Goal: Task Accomplishment & Management: Use online tool/utility

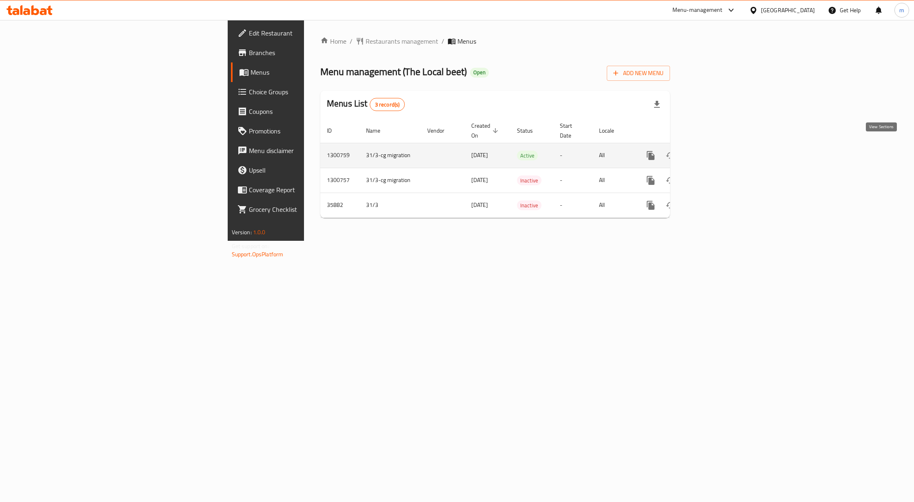
click at [720, 149] on link "enhanced table" at bounding box center [710, 156] width 20 height 20
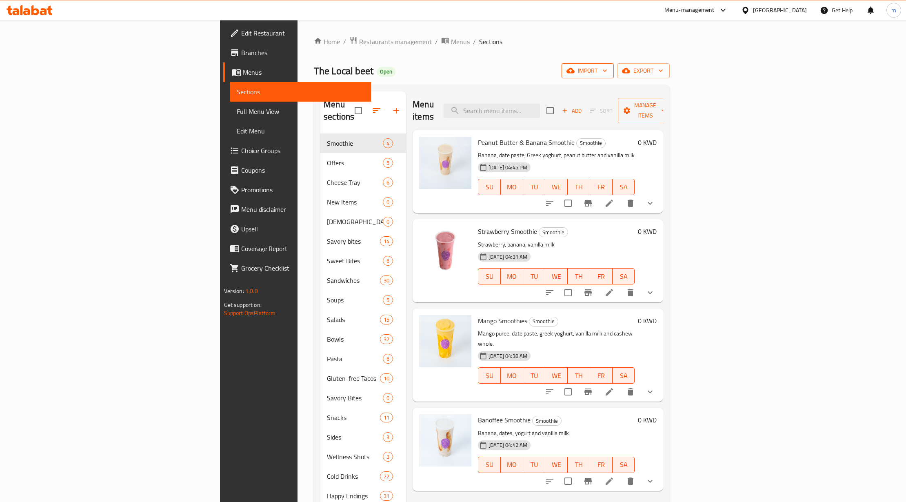
click at [607, 71] on span "import" at bounding box center [587, 71] width 39 height 10
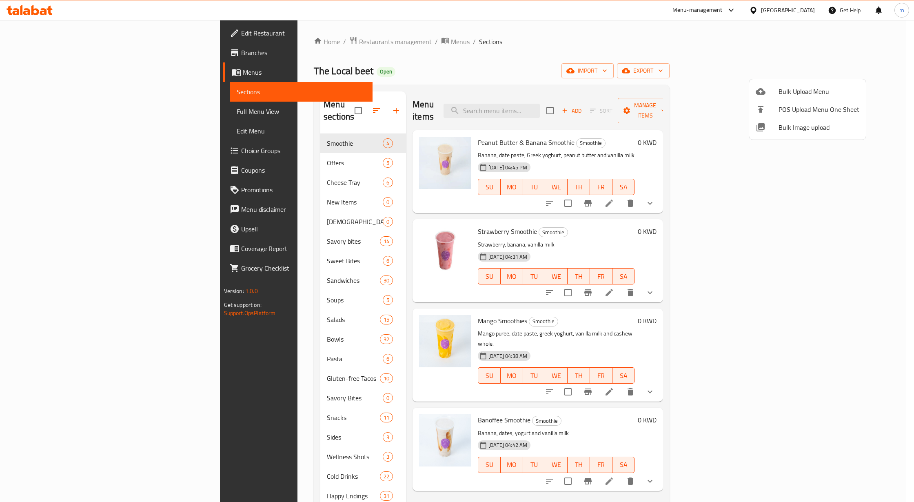
click at [631, 50] on div at bounding box center [457, 251] width 914 height 502
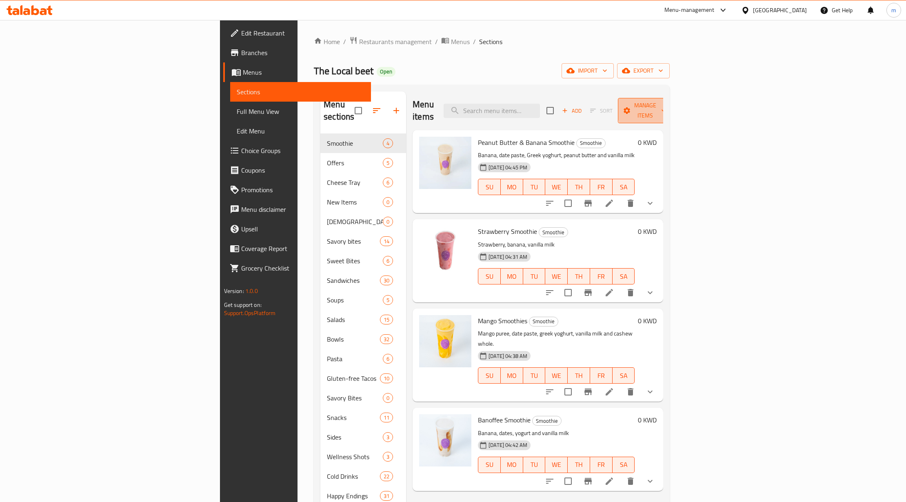
click at [668, 107] on icon "button" at bounding box center [664, 111] width 8 height 8
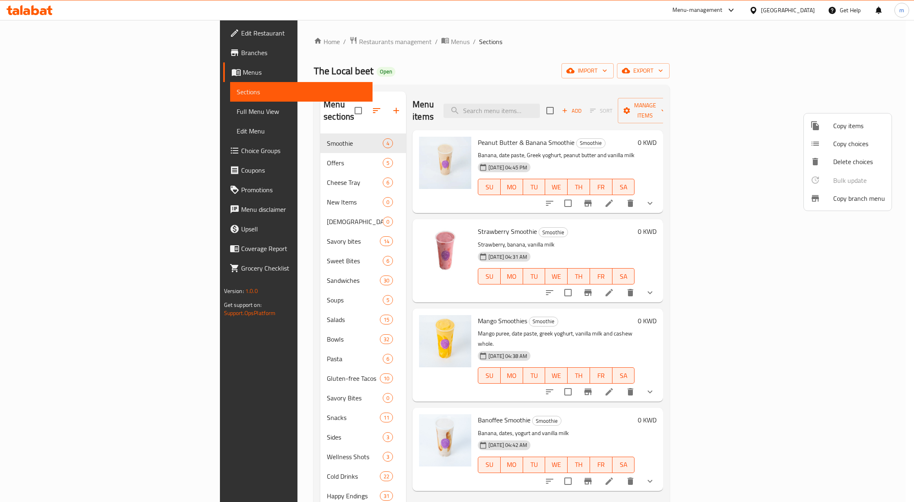
click at [828, 197] on div at bounding box center [822, 199] width 23 height 10
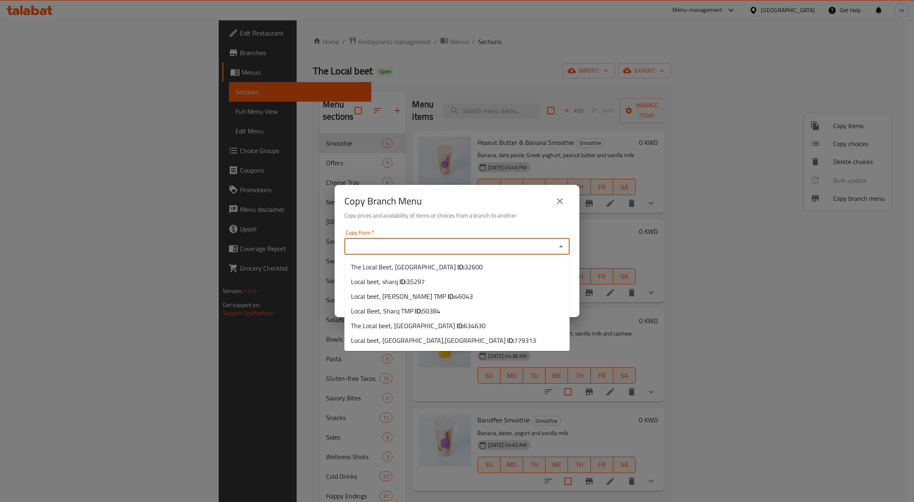
click at [467, 249] on input "Copy from   *" at bounding box center [450, 246] width 207 height 11
click at [464, 323] on span "634630" at bounding box center [475, 326] width 22 height 12
type input "The Local beet, Zahra"
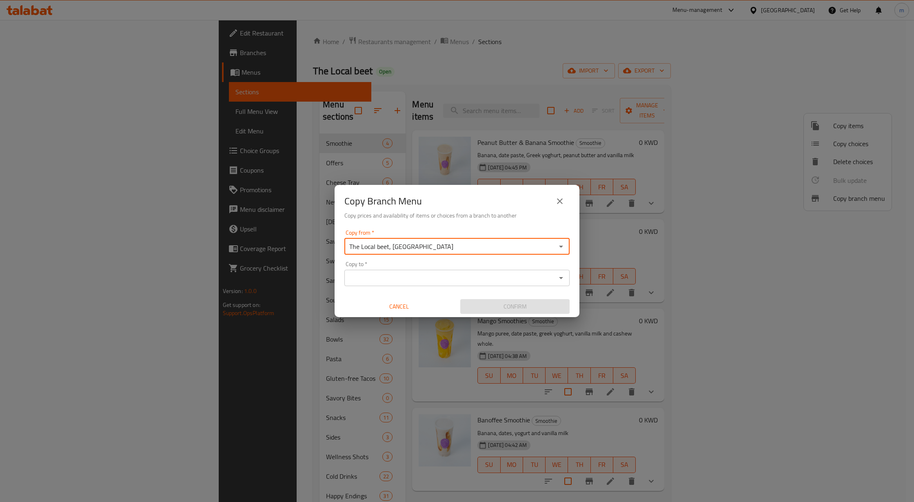
click at [407, 280] on input "Copy to   *" at bounding box center [450, 277] width 207 height 11
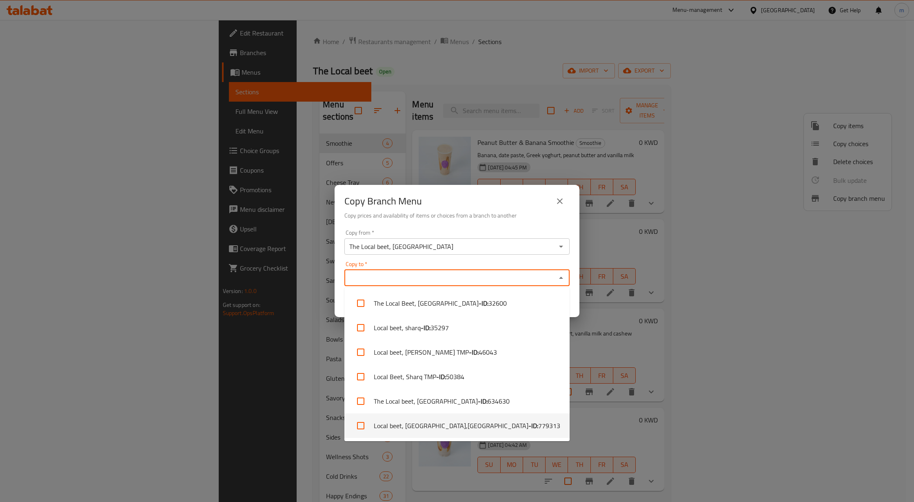
click at [529, 424] on b "- ID:" at bounding box center [534, 426] width 10 height 10
checkbox input "true"
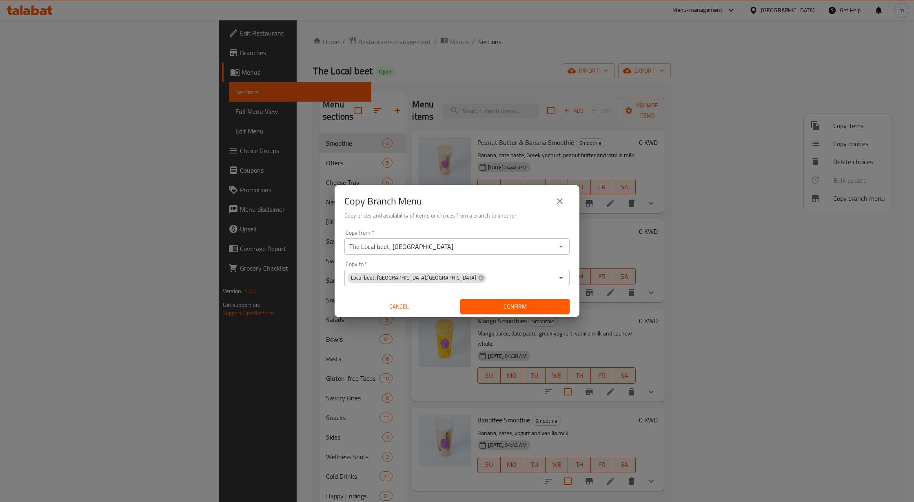
click at [585, 334] on div "Copy Branch Menu Copy prices and availability of items or choices from a branch…" at bounding box center [457, 251] width 914 height 502
click at [484, 311] on span "Confirm" at bounding box center [515, 307] width 96 height 10
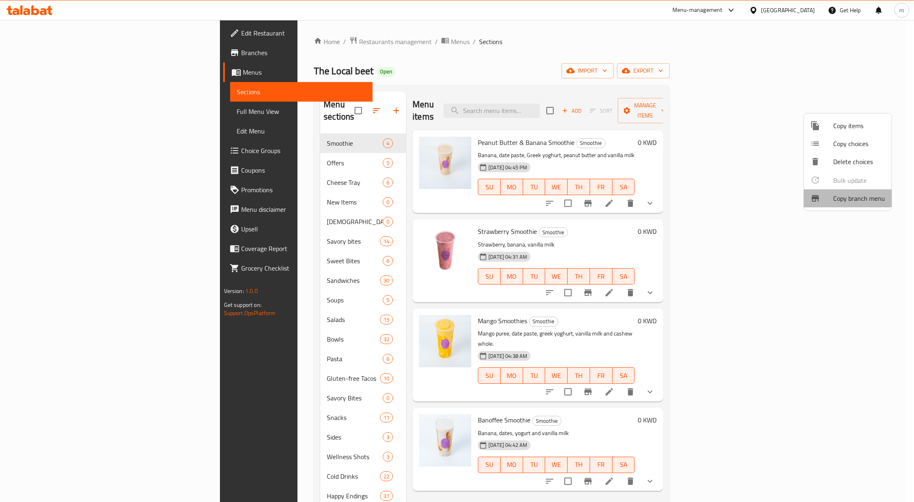
click at [836, 191] on li "Copy branch menu" at bounding box center [848, 198] width 88 height 18
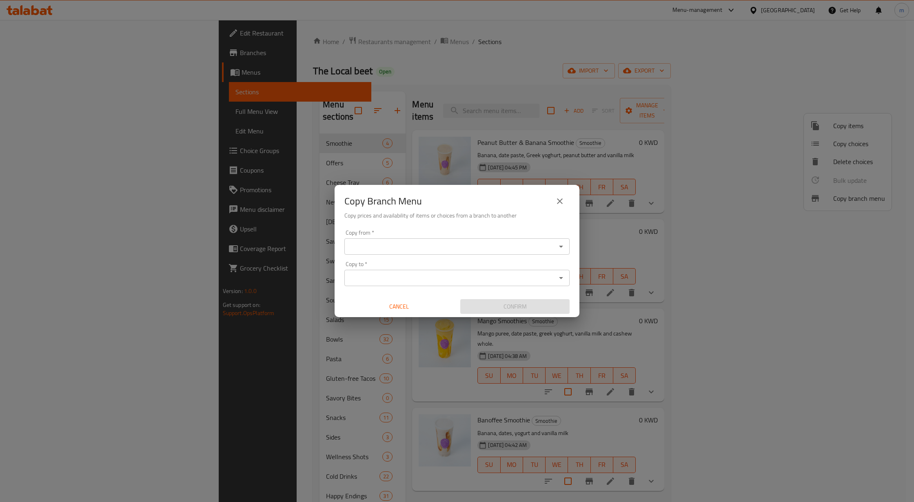
click at [502, 247] on input "Copy from   *" at bounding box center [450, 246] width 207 height 11
click at [409, 67] on div "Copy Branch Menu Copy prices and availability of items or choices from a branch…" at bounding box center [457, 251] width 914 height 502
click at [554, 194] on button "close" at bounding box center [560, 201] width 20 height 20
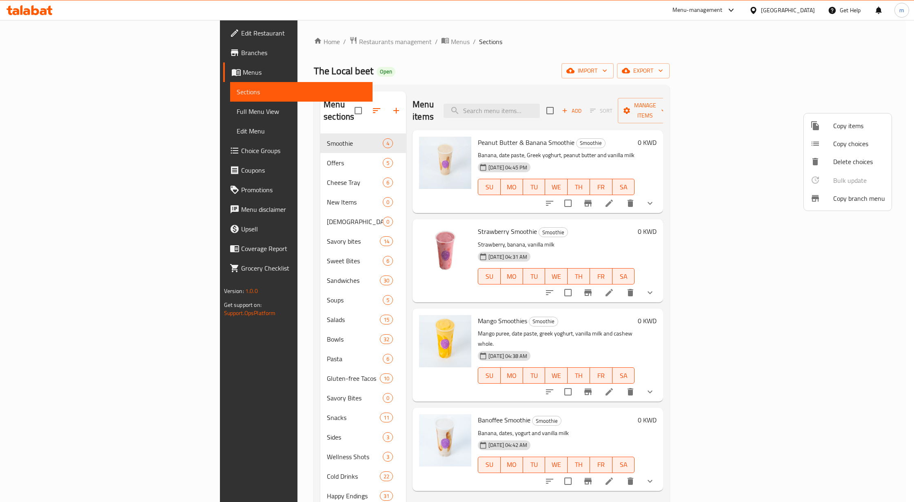
click at [838, 199] on span "Copy branch menu" at bounding box center [860, 199] width 52 height 10
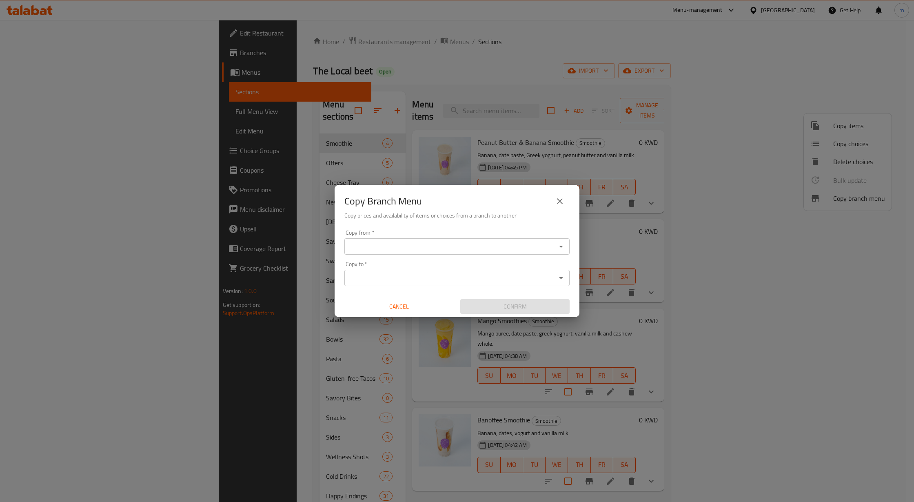
click at [446, 237] on div "Copy from   * Copy from *" at bounding box center [457, 242] width 225 height 25
click at [446, 251] on input "Copy from   *" at bounding box center [450, 246] width 207 height 11
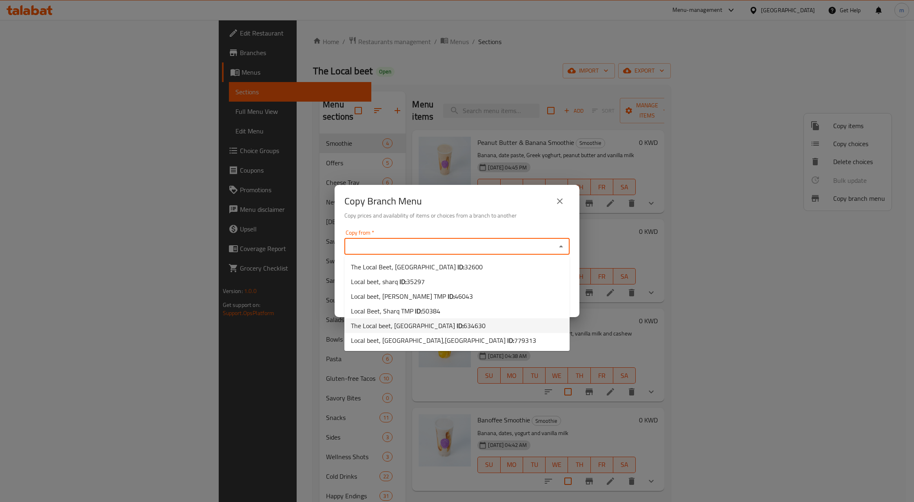
click at [409, 327] on span "The Local beet, Zahra ID: 634630" at bounding box center [418, 326] width 135 height 10
type input "The Local beet, Zahra"
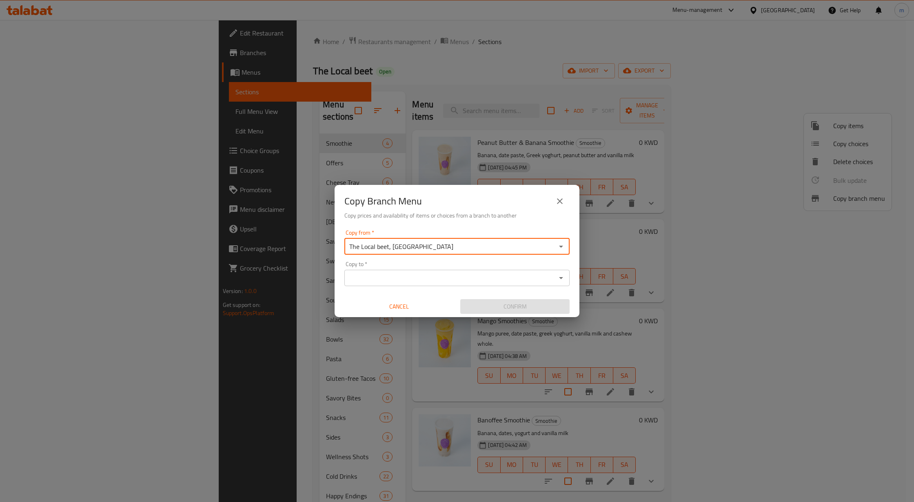
click at [395, 281] on input "Copy to   *" at bounding box center [450, 277] width 207 height 11
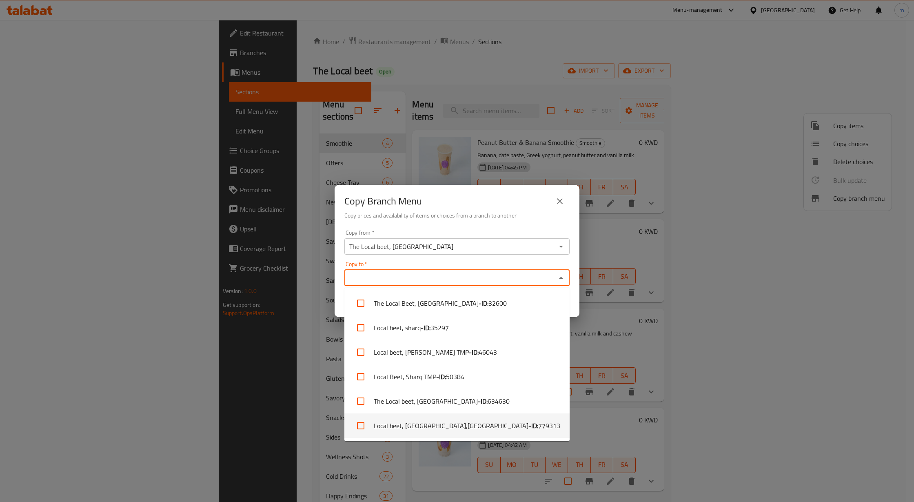
click at [443, 420] on li "Local beet, Khiran Mall,Khairan - ID: 779313" at bounding box center [457, 426] width 225 height 24
click at [445, 427] on li "Local beet, Khiran Mall,Khairan - ID: 779313" at bounding box center [457, 426] width 225 height 24
checkbox input "true"
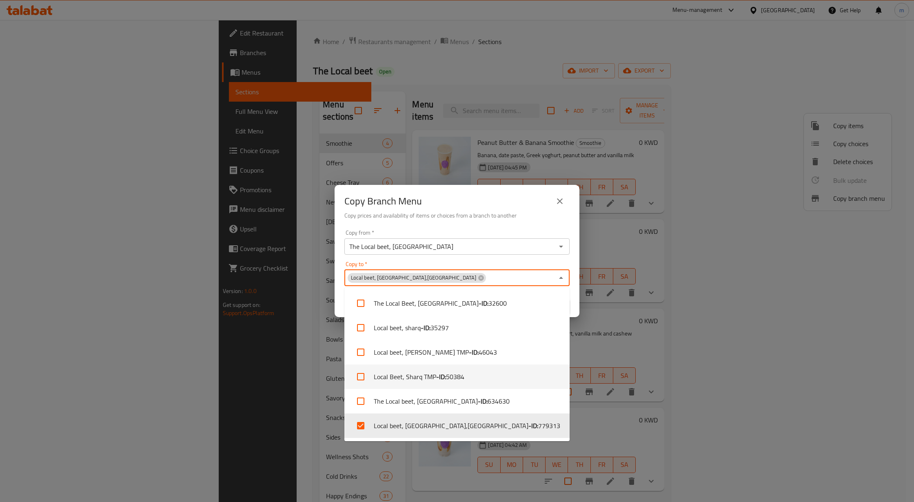
click at [482, 216] on h6 "Copy prices and availability of items or choices from a branch to another" at bounding box center [457, 215] width 225 height 9
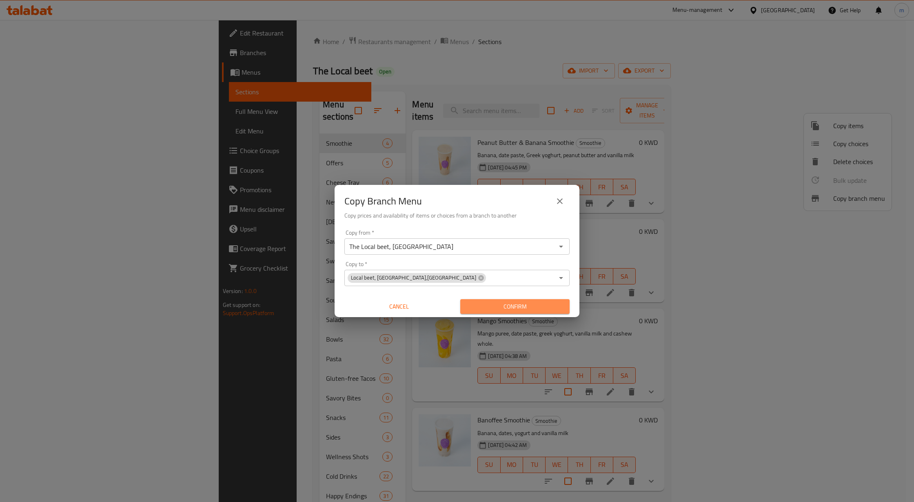
click at [494, 299] on button "Confirm" at bounding box center [514, 306] width 109 height 15
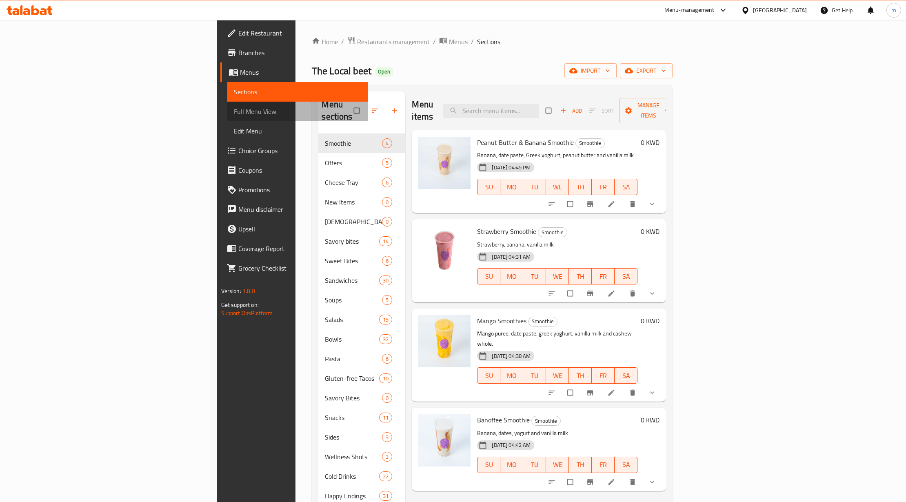
click at [234, 110] on span "Full Menu View" at bounding box center [298, 112] width 128 height 10
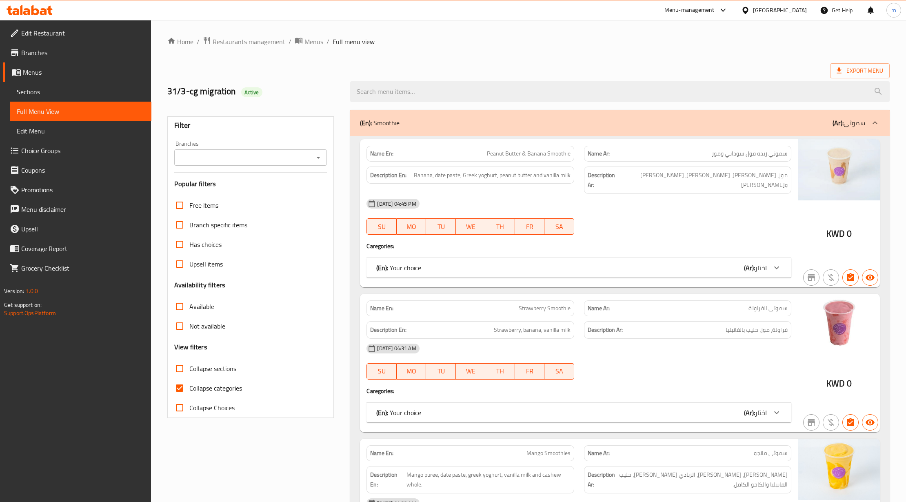
click at [40, 76] on span "Menus" at bounding box center [84, 72] width 122 height 10
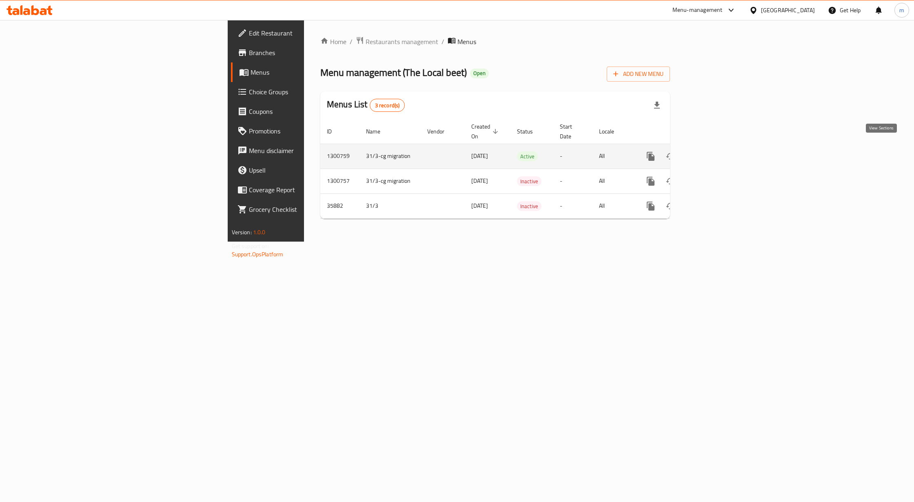
click at [715, 152] on icon "enhanced table" at bounding box center [710, 156] width 10 height 10
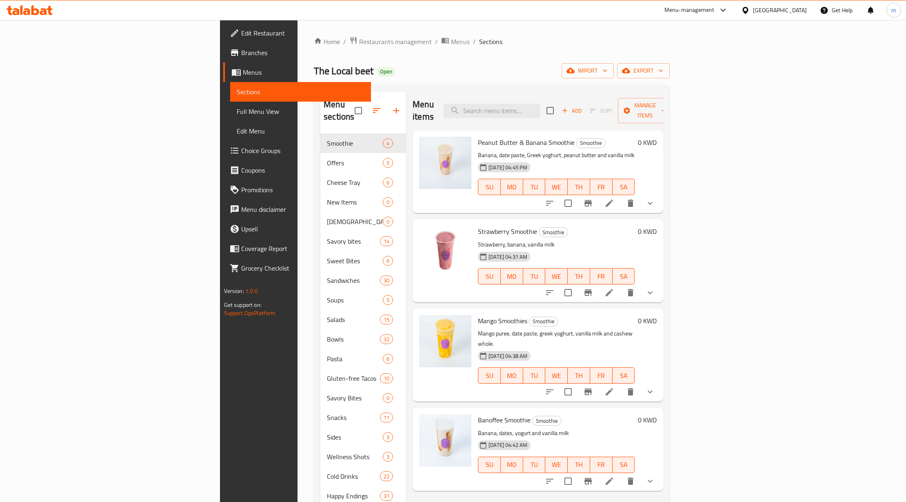
click at [237, 88] on span "Sections" at bounding box center [301, 92] width 128 height 10
click at [243, 69] on span "Menus" at bounding box center [304, 72] width 122 height 10
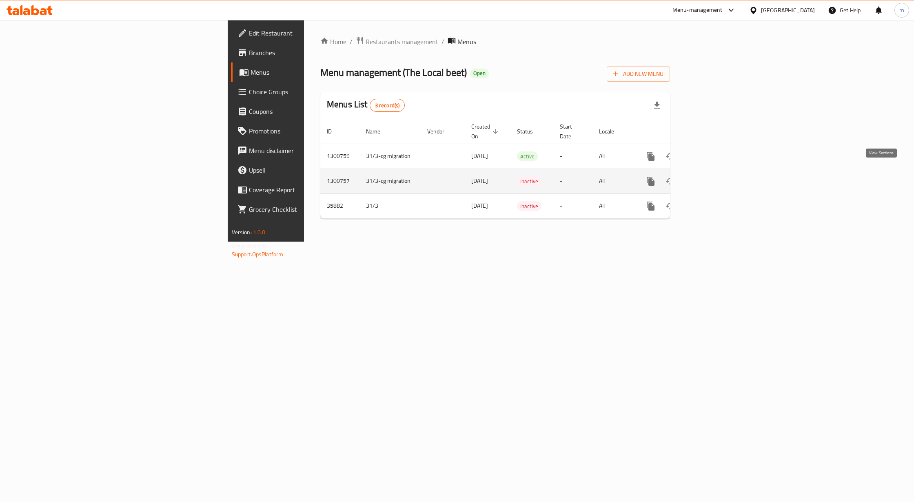
click at [715, 176] on icon "enhanced table" at bounding box center [710, 181] width 10 height 10
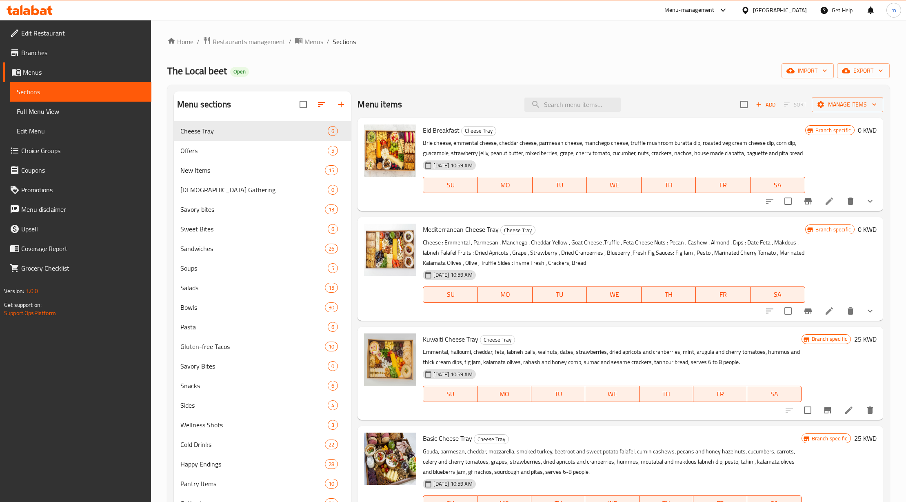
click at [38, 90] on span "Sections" at bounding box center [81, 92] width 128 height 10
click at [46, 84] on link "Sections" at bounding box center [80, 92] width 141 height 20
click at [30, 64] on link "Menus" at bounding box center [77, 72] width 148 height 20
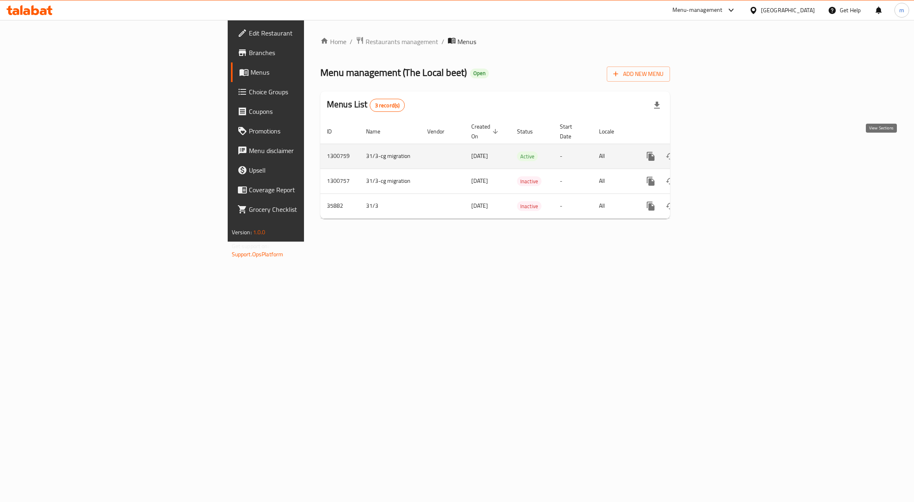
click at [714, 153] on icon "enhanced table" at bounding box center [709, 156] width 7 height 7
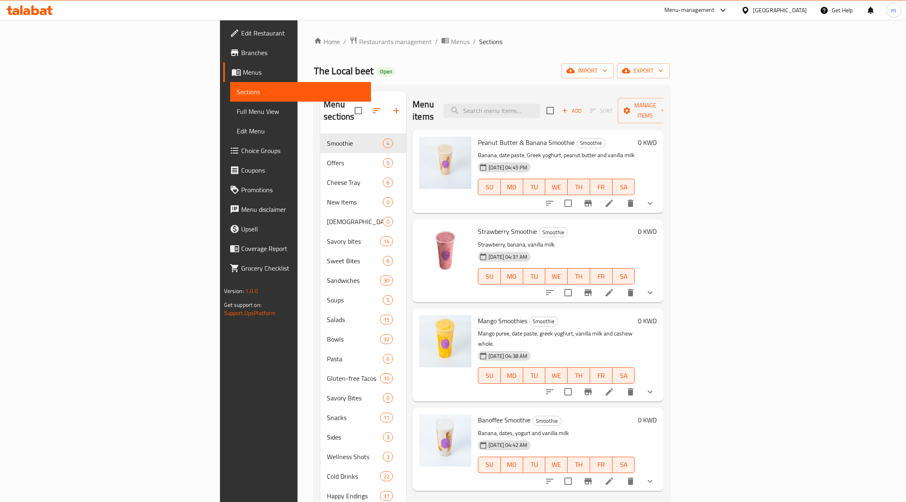
click at [223, 46] on link "Branches" at bounding box center [297, 53] width 148 height 20
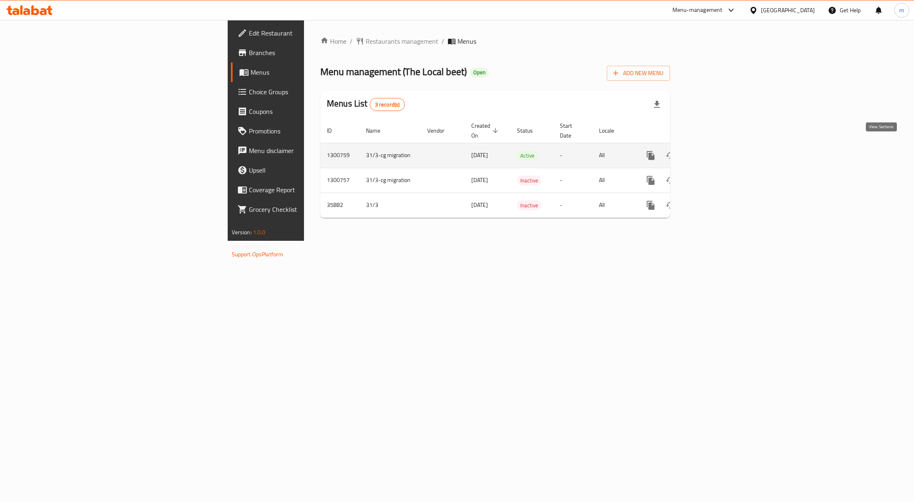
click at [720, 151] on link "enhanced table" at bounding box center [710, 156] width 20 height 20
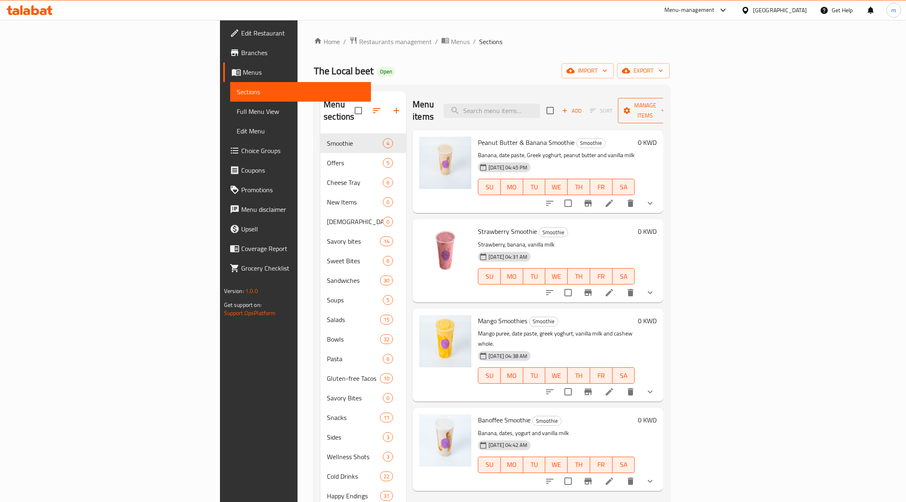
click at [666, 106] on span "Manage items" at bounding box center [646, 110] width 42 height 20
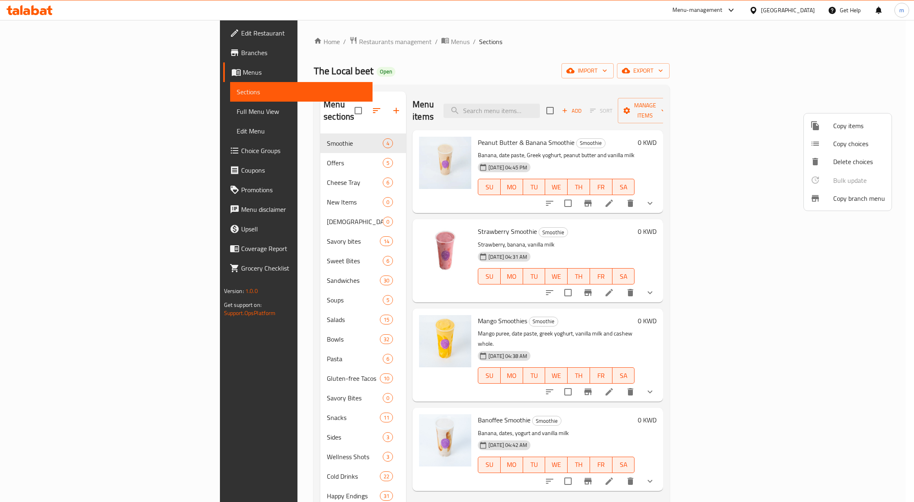
click at [829, 191] on li "Copy branch menu" at bounding box center [848, 198] width 88 height 18
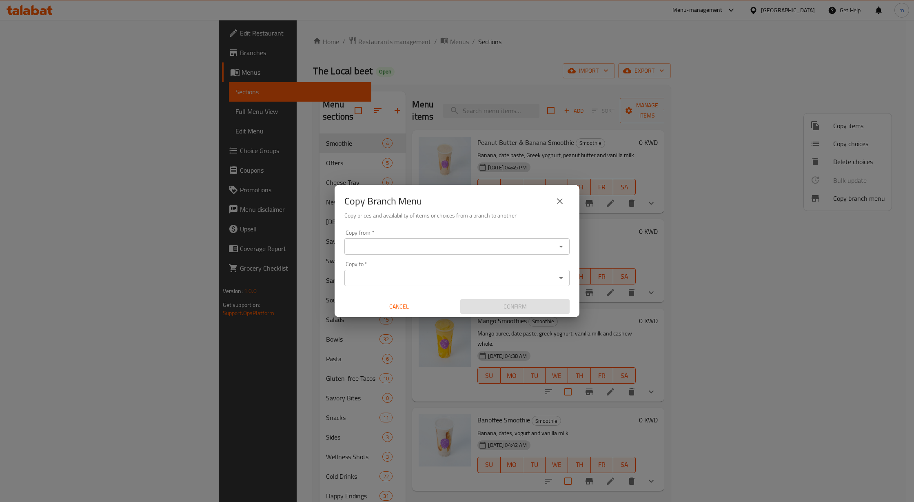
click at [411, 246] on input "Copy from   *" at bounding box center [450, 246] width 207 height 11
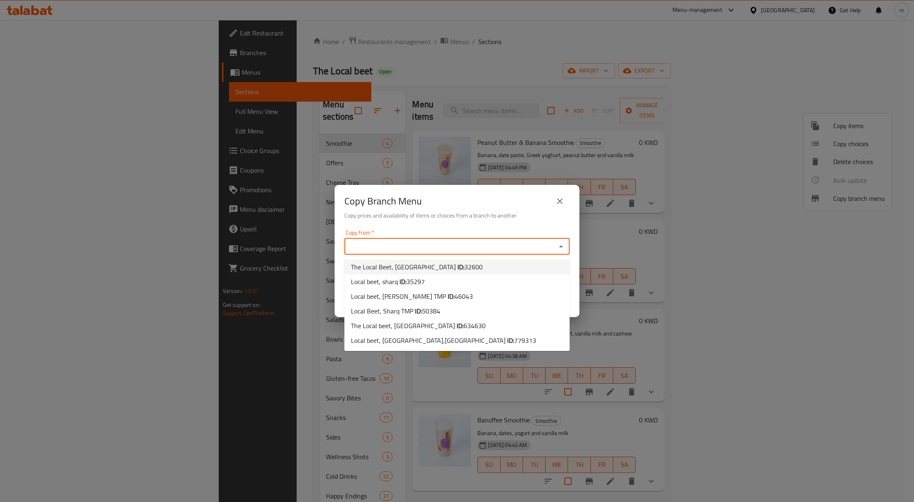
click at [408, 270] on span "The Local Beet, Abu Hasaniya ID: 32600" at bounding box center [417, 267] width 132 height 10
type input "The Local Beet, Abu Hasaniya"
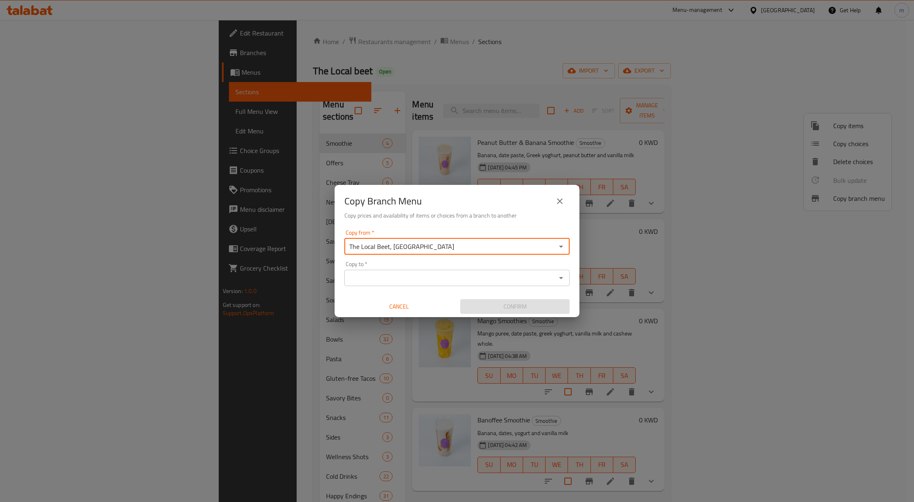
click at [404, 278] on input "Copy to   *" at bounding box center [450, 277] width 207 height 11
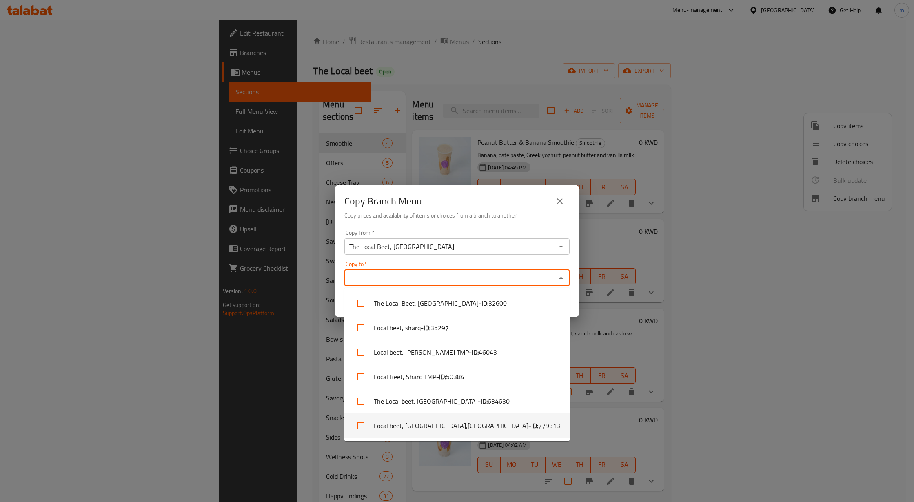
click at [425, 422] on li "Local beet, Khiran Mall,Khairan - ID: 779313" at bounding box center [457, 426] width 225 height 24
checkbox input "true"
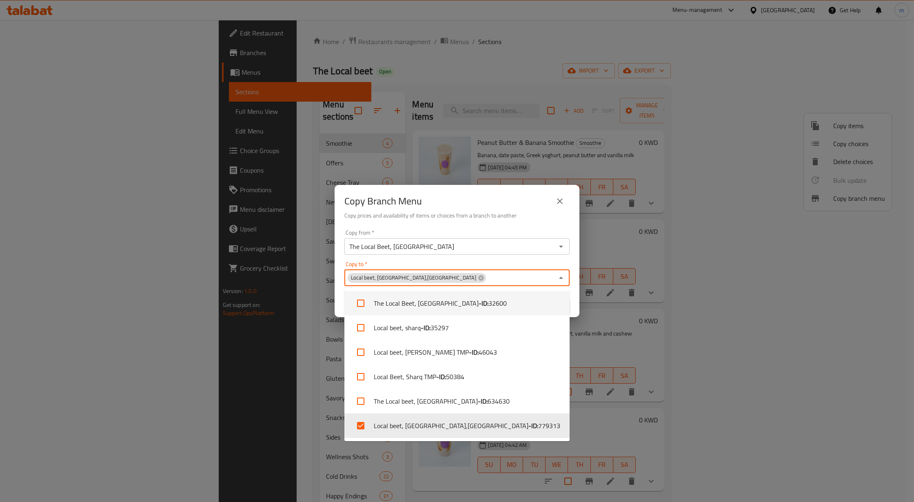
click at [485, 217] on h6 "Copy prices and availability of items or choices from a branch to another" at bounding box center [457, 215] width 225 height 9
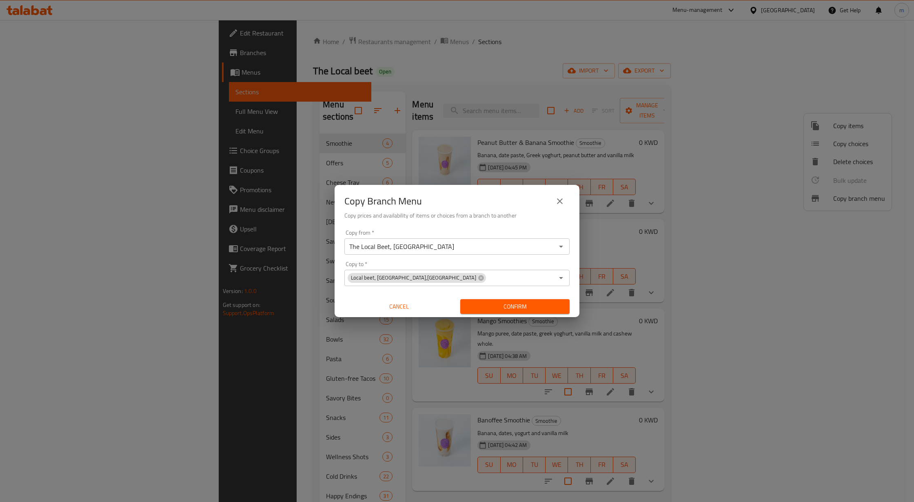
click at [494, 312] on button "Confirm" at bounding box center [514, 306] width 109 height 15
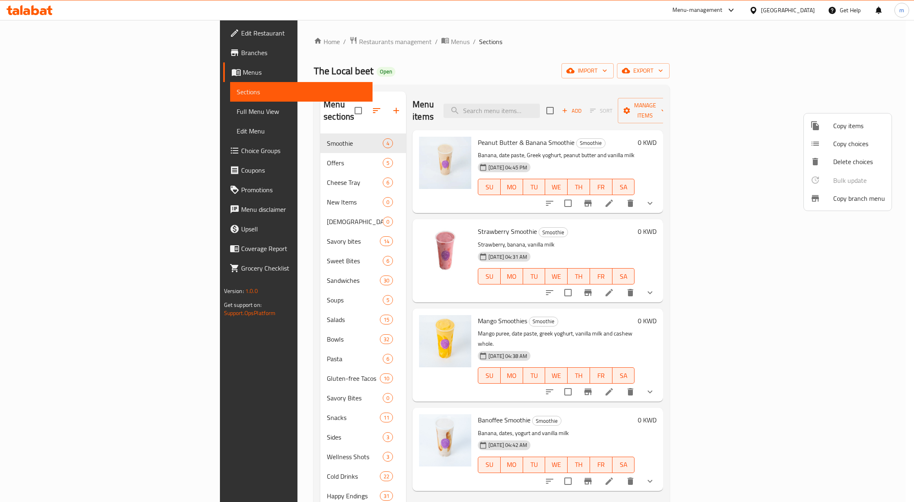
click at [20, 74] on div at bounding box center [457, 251] width 914 height 502
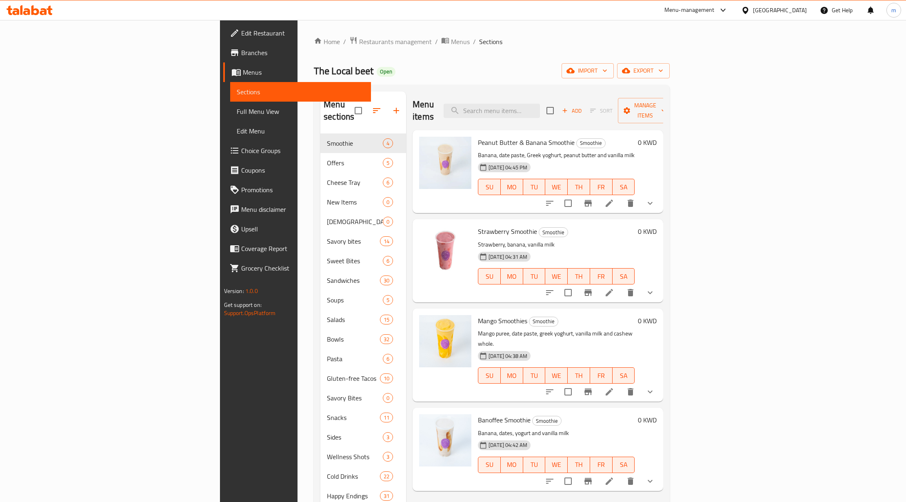
click at [232, 74] on icon at bounding box center [236, 72] width 9 height 7
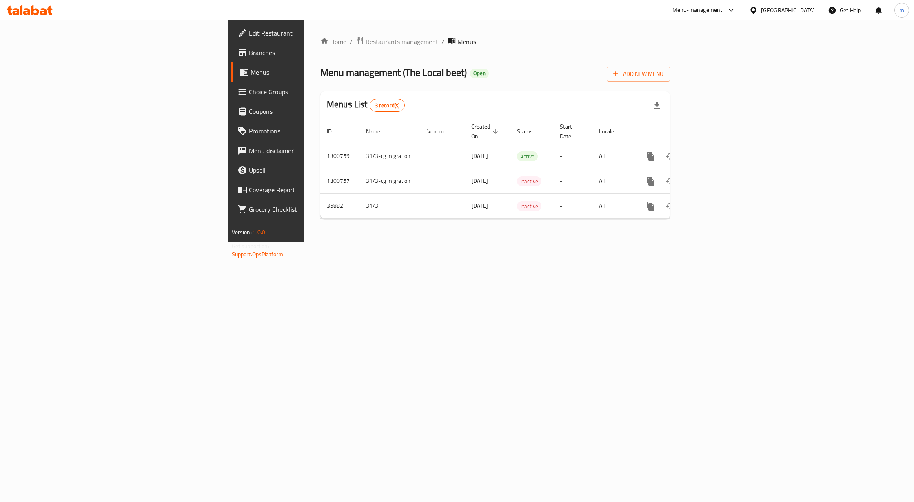
click at [228, 55] on div "Edit Restaurant Branches Menus Choice Groups Coupons Promotions Menu disclaimer…" at bounding box center [457, 131] width 459 height 222
click at [249, 51] on span "Branches" at bounding box center [311, 53] width 125 height 10
